Goal: Information Seeking & Learning: Learn about a topic

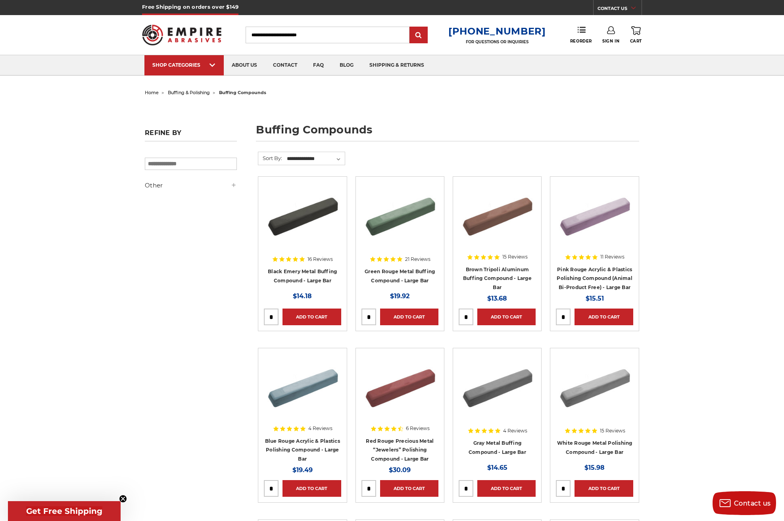
click at [294, 33] on input "Search" at bounding box center [328, 35] width 164 height 17
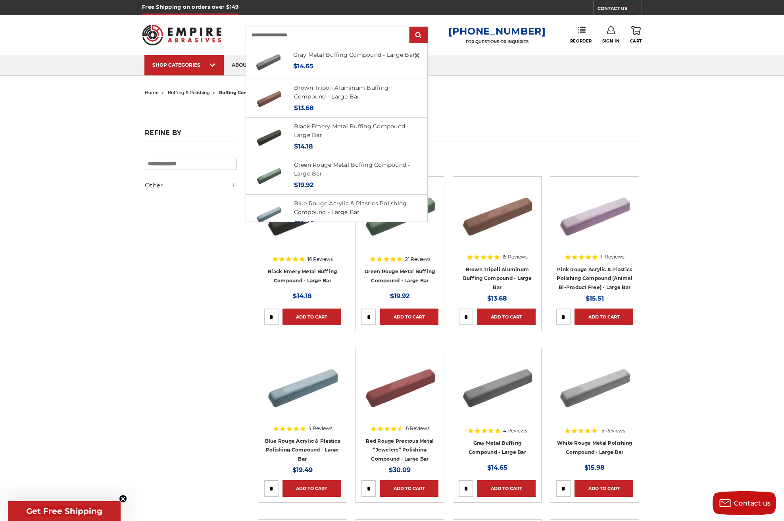
type input "**********"
click at [425, 35] on input "submit" at bounding box center [419, 35] width 16 height 16
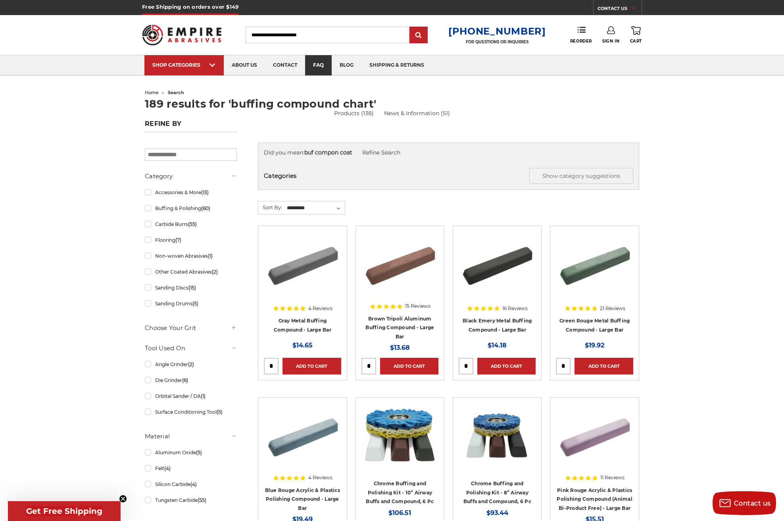
click at [318, 67] on link "faq" at bounding box center [318, 65] width 27 height 20
